Goal: Task Accomplishment & Management: Manage account settings

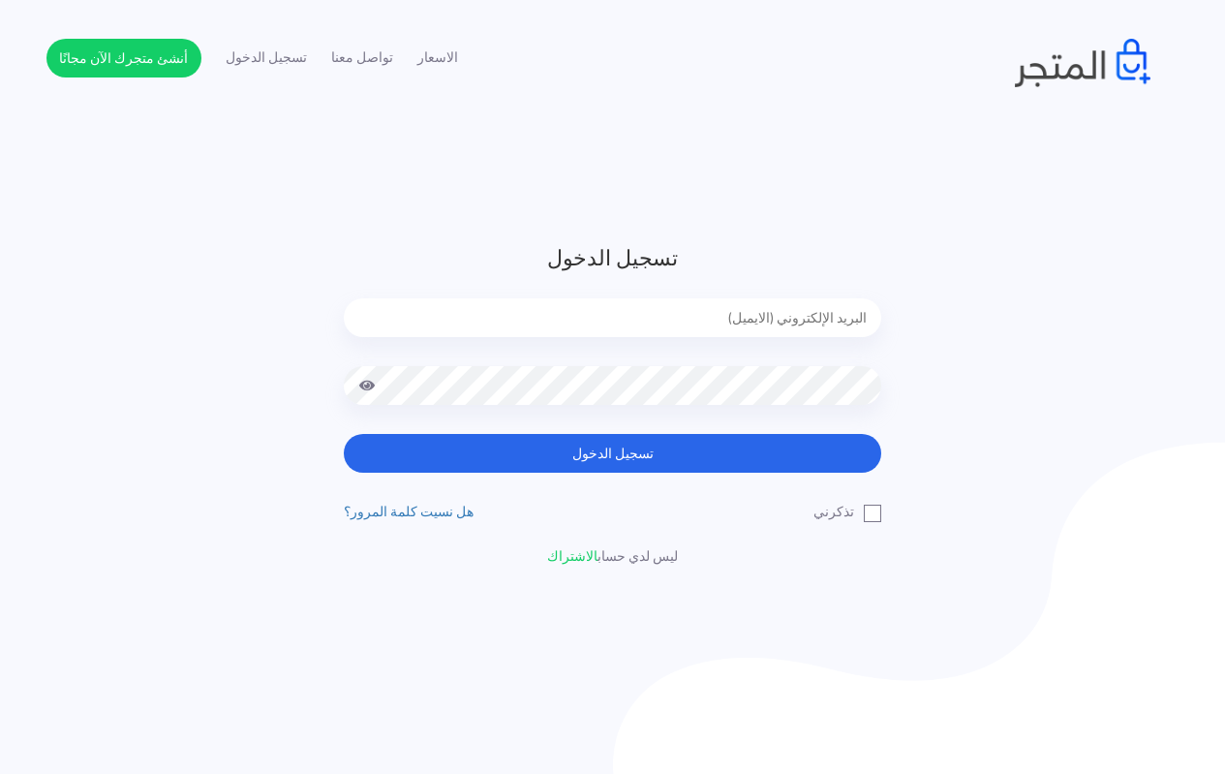
click at [713, 312] on input "email" at bounding box center [612, 317] width 537 height 39
type input "[EMAIL_ADDRESS][DOMAIN_NAME]"
click at [876, 511] on label "تذكرني" at bounding box center [847, 512] width 68 height 20
click at [876, 511] on input "تذكرني" at bounding box center [875, 508] width 13 height 13
checkbox input "true"
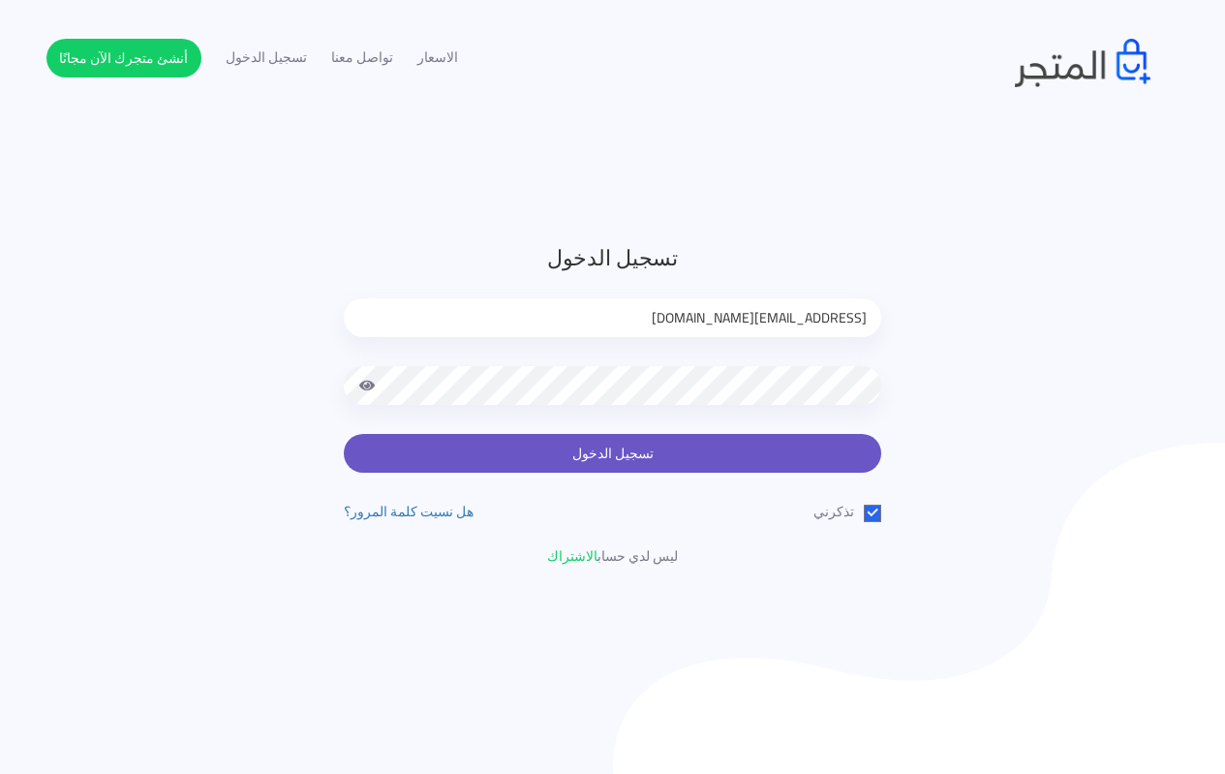
click at [635, 462] on button "تسجيل الدخول" at bounding box center [612, 453] width 537 height 39
